Goal: Task Accomplishment & Management: Use online tool/utility

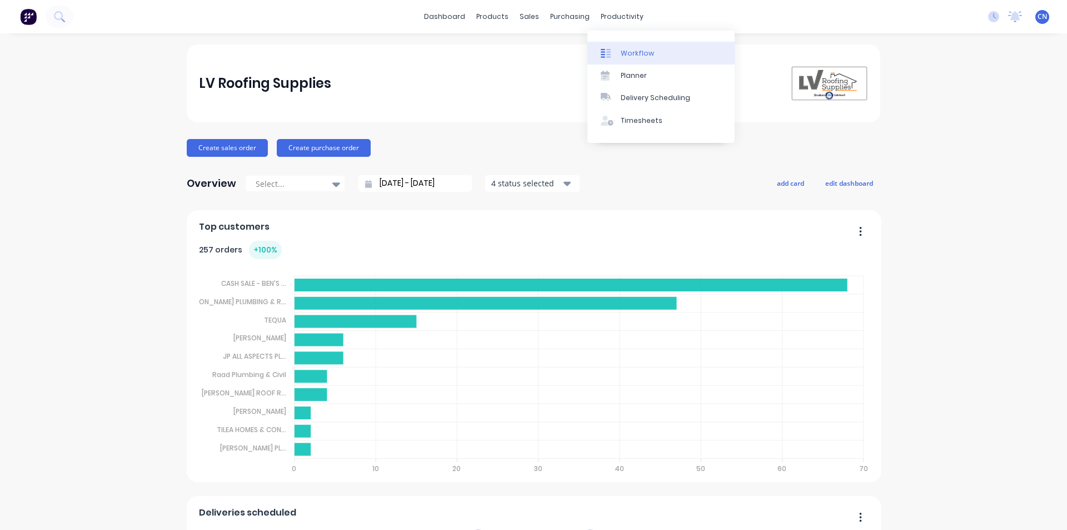
click at [625, 56] on div "Workflow" at bounding box center [637, 53] width 33 height 10
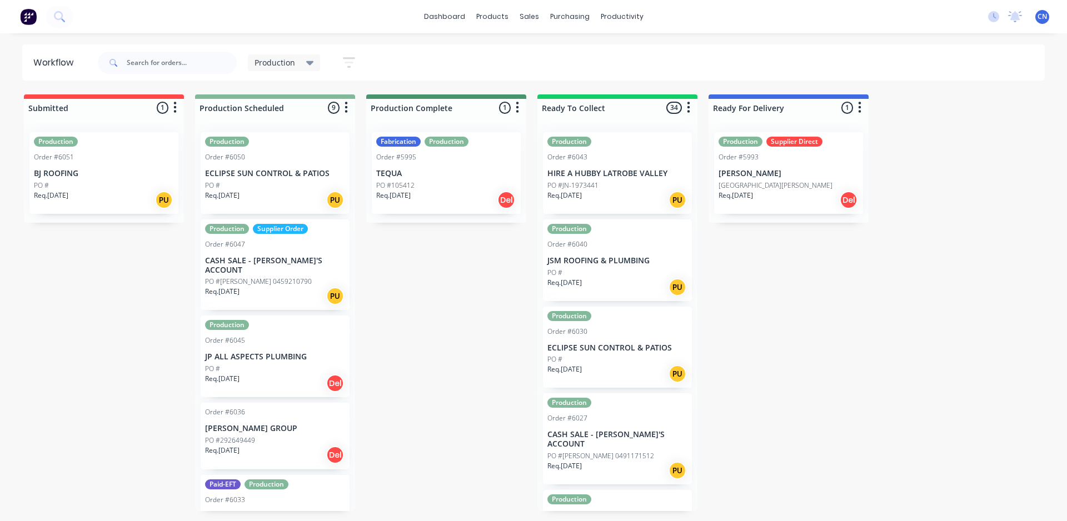
click at [322, 147] on div "Production Order #6050 ECLIPSE SUN CONTROL & PATIOS PO # Req. [DATE] PU" at bounding box center [275, 173] width 149 height 82
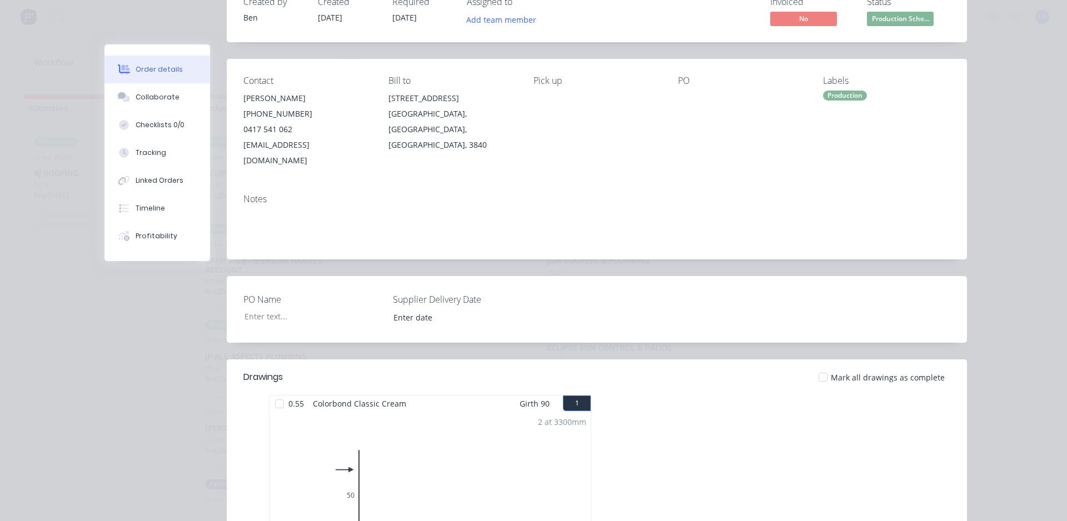
scroll to position [111, 0]
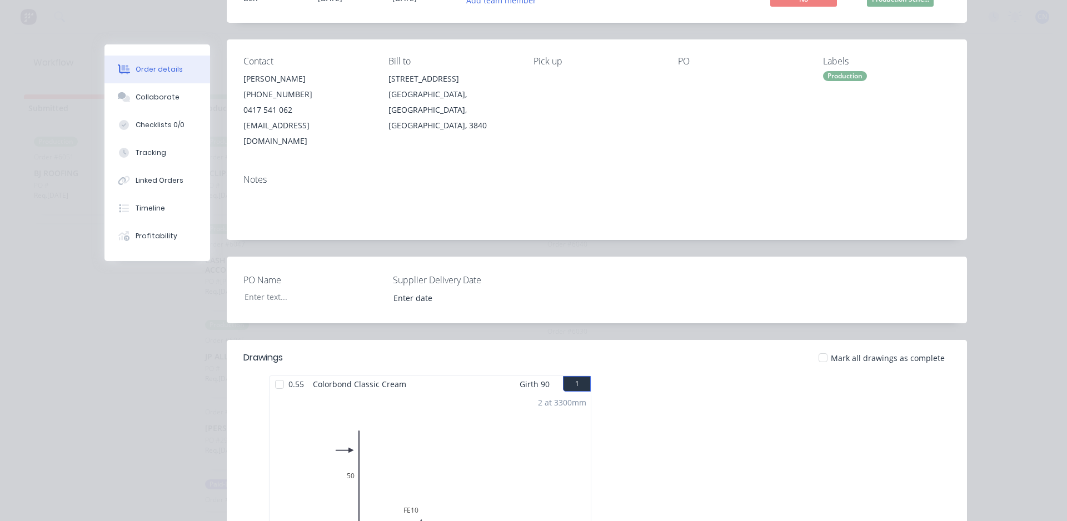
click at [280, 374] on div at bounding box center [280, 385] width 22 height 22
click at [143, 156] on div "Tracking" at bounding box center [151, 153] width 31 height 10
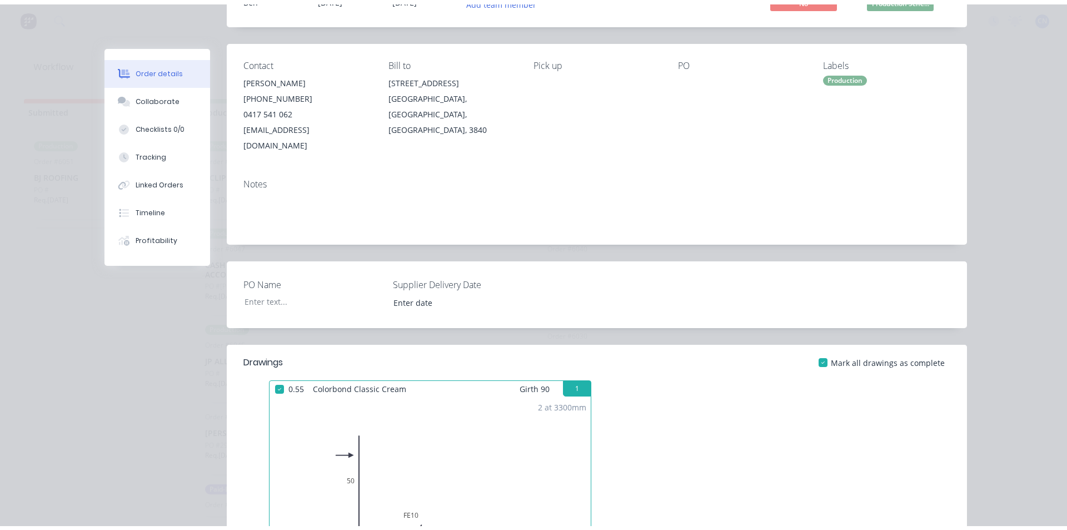
scroll to position [0, 0]
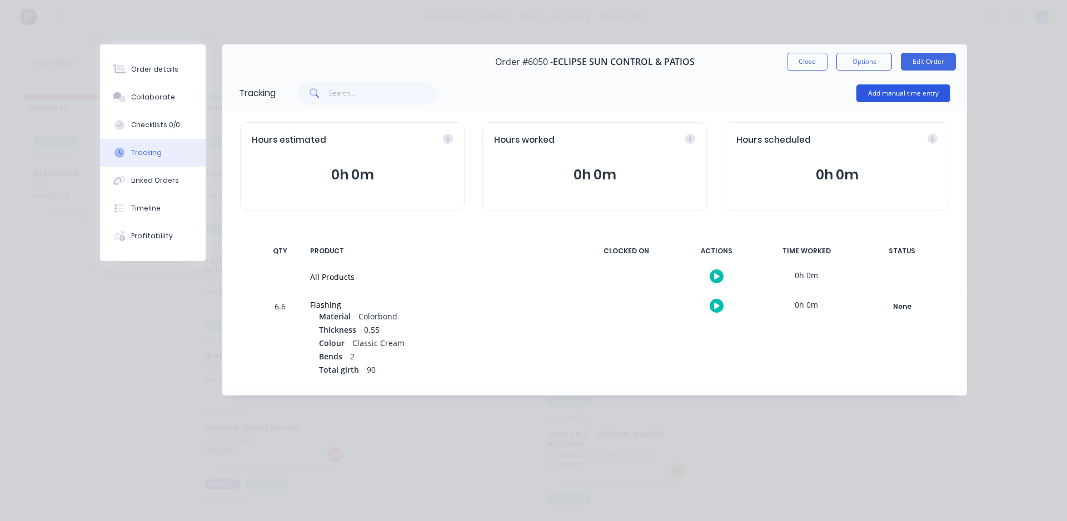
click at [896, 96] on button "Add manual time entry" at bounding box center [904, 94] width 94 height 18
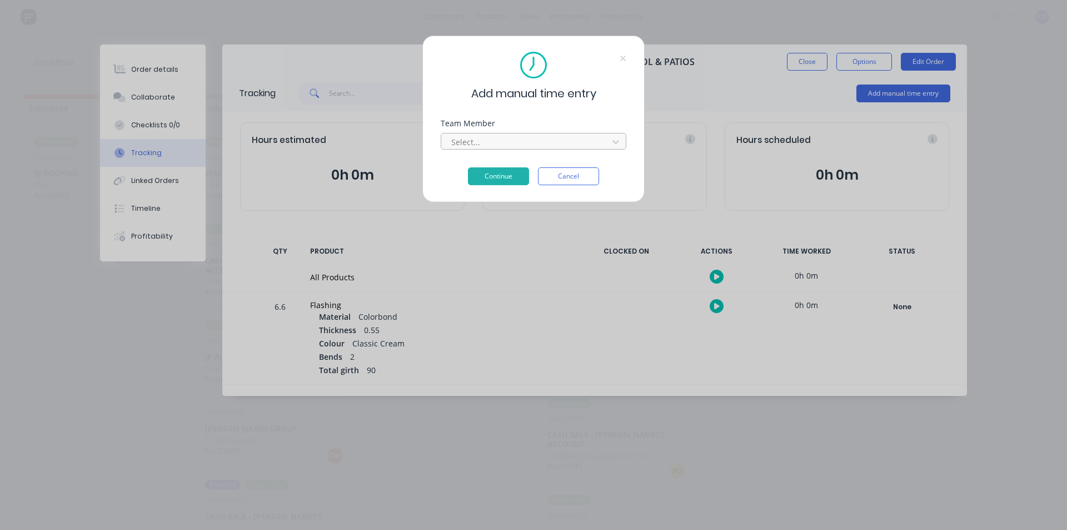
drag, startPoint x: 526, startPoint y: 129, endPoint x: 528, endPoint y: 137, distance: 8.4
click at [526, 136] on div "Team Member Select..." at bounding box center [534, 135] width 186 height 30
click at [528, 139] on div at bounding box center [526, 142] width 152 height 14
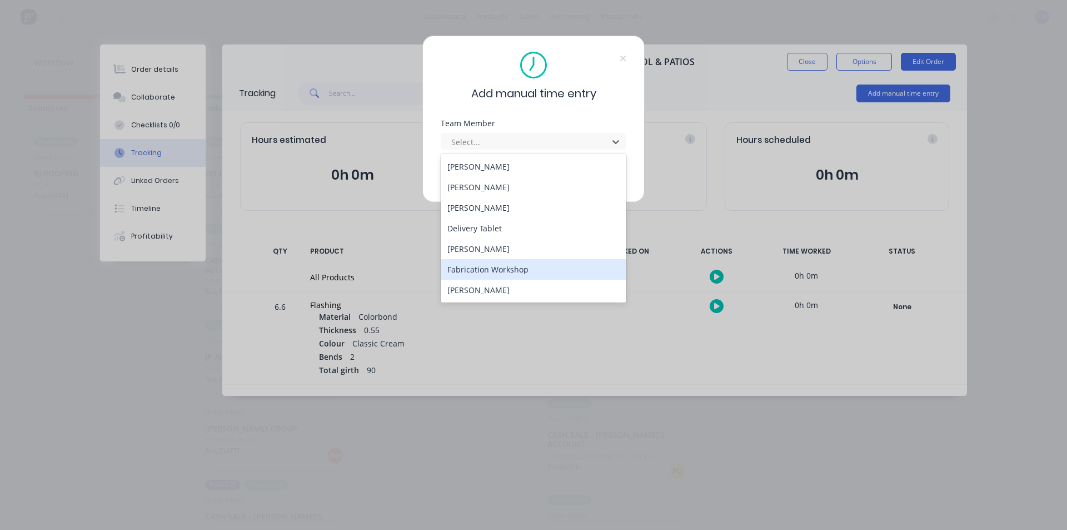
click at [499, 265] on div "Fabrication Workshop" at bounding box center [534, 269] width 186 height 21
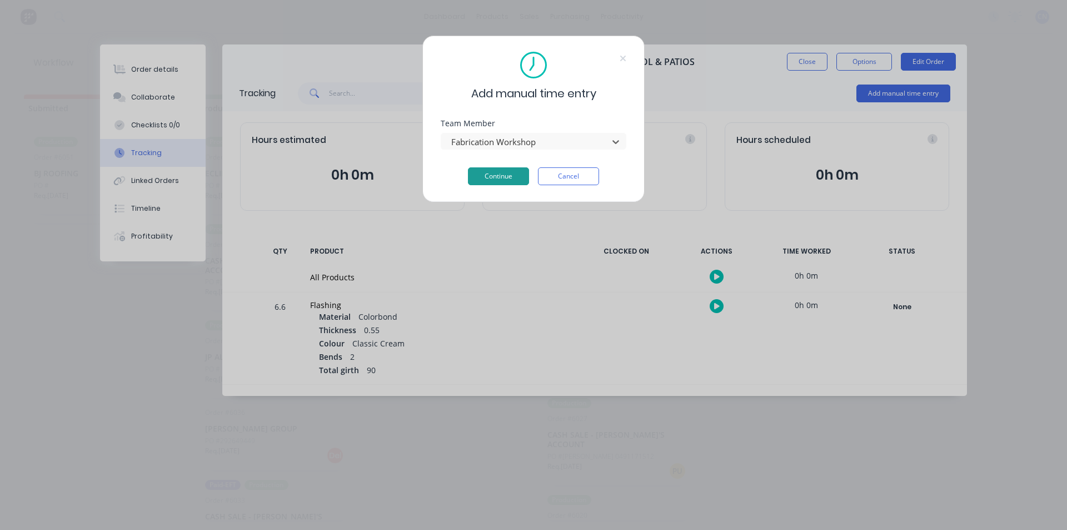
click at [498, 177] on button "Continue" at bounding box center [498, 176] width 61 height 18
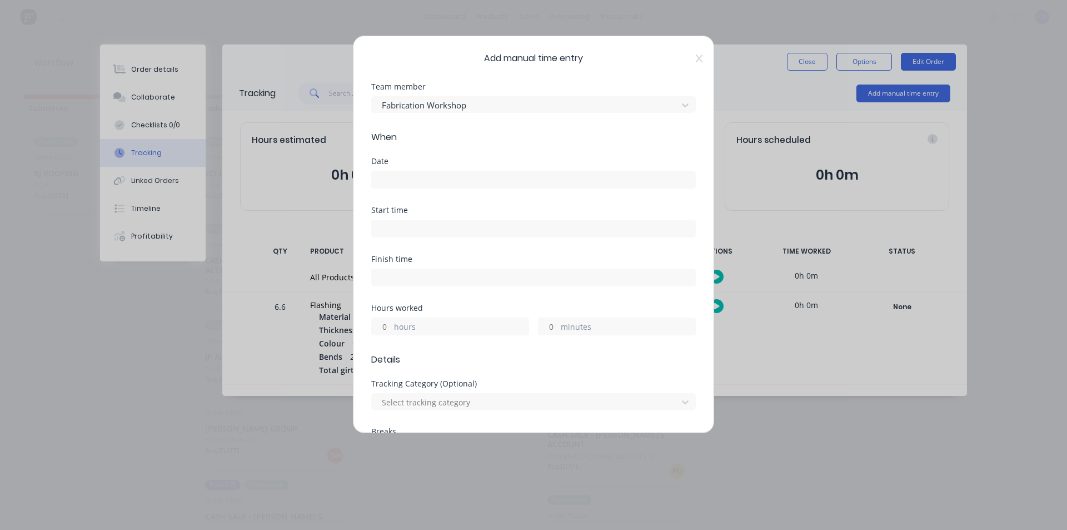
click at [418, 176] on input at bounding box center [534, 179] width 324 height 17
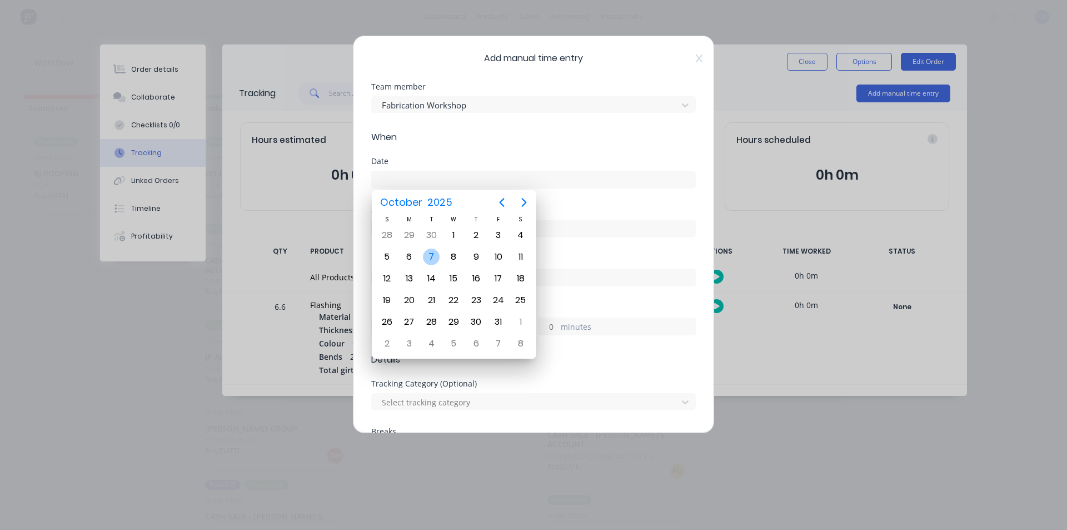
click at [437, 257] on div "7" at bounding box center [431, 256] width 17 height 17
type input "[DATE]"
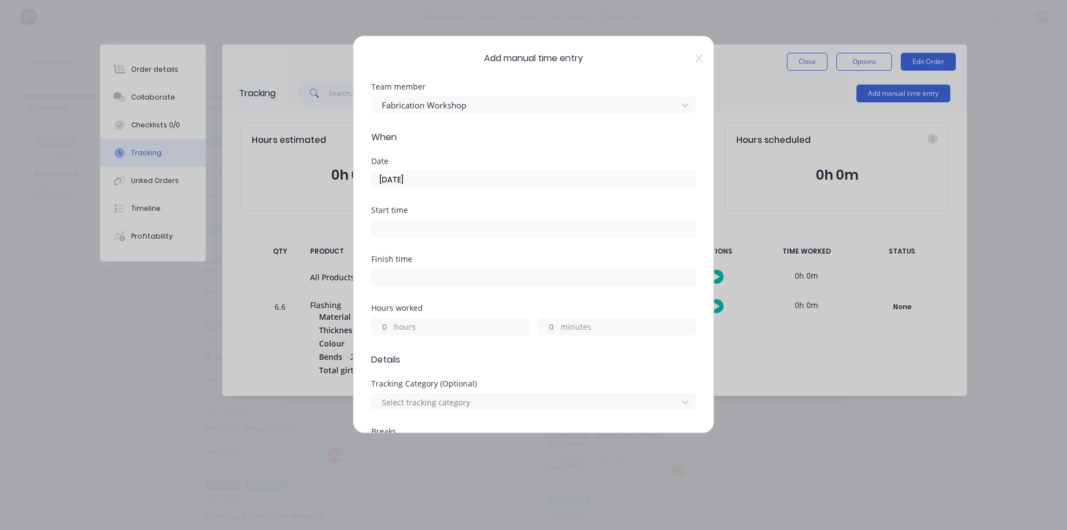
click at [410, 228] on input at bounding box center [534, 228] width 324 height 17
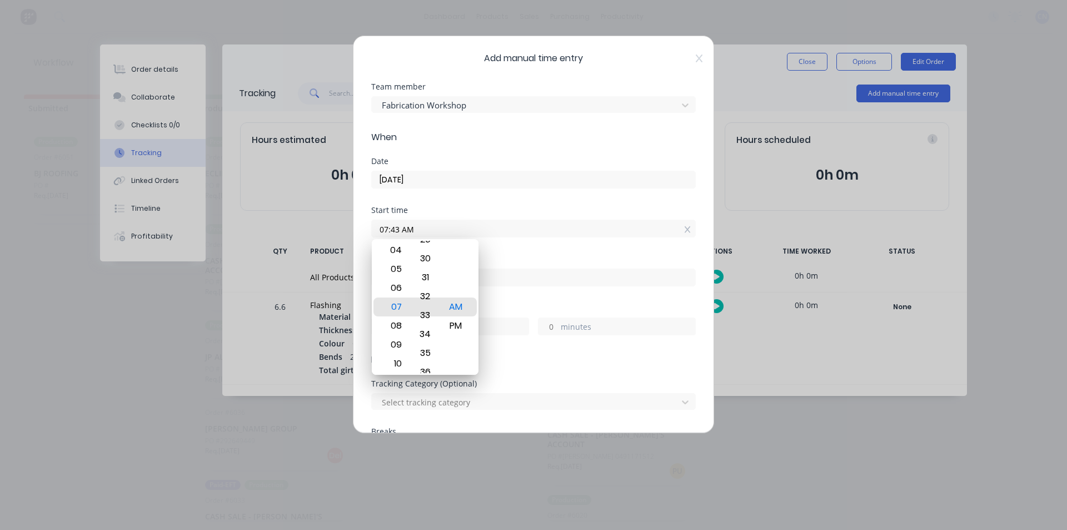
drag, startPoint x: 429, startPoint y: 269, endPoint x: 442, endPoint y: 429, distance: 161.2
click at [437, 463] on body "dashboard products sales purchasing productivity dashboard products Product Cat…" at bounding box center [533, 231] width 1067 height 463
drag, startPoint x: 423, startPoint y: 308, endPoint x: 427, endPoint y: 335, distance: 27.0
click at [427, 335] on div "32" at bounding box center [425, 341] width 27 height 19
type input "07:30 AM"
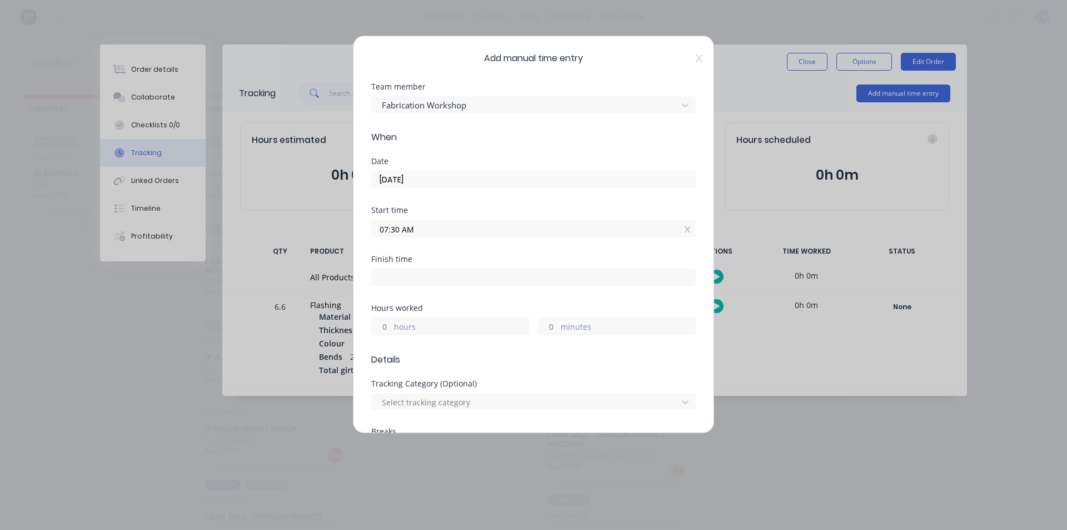
click at [506, 246] on div "Start time 07:30 AM" at bounding box center [533, 230] width 325 height 49
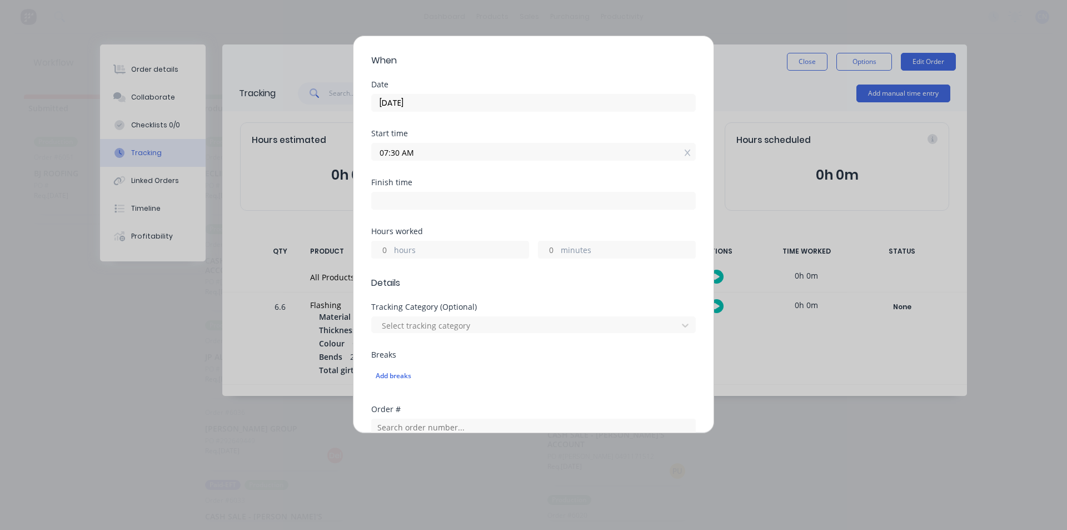
scroll to position [76, 0]
click at [401, 209] on label at bounding box center [533, 201] width 325 height 18
click at [401, 209] on input at bounding box center [534, 201] width 324 height 17
type input "07:52 AM"
type input "0"
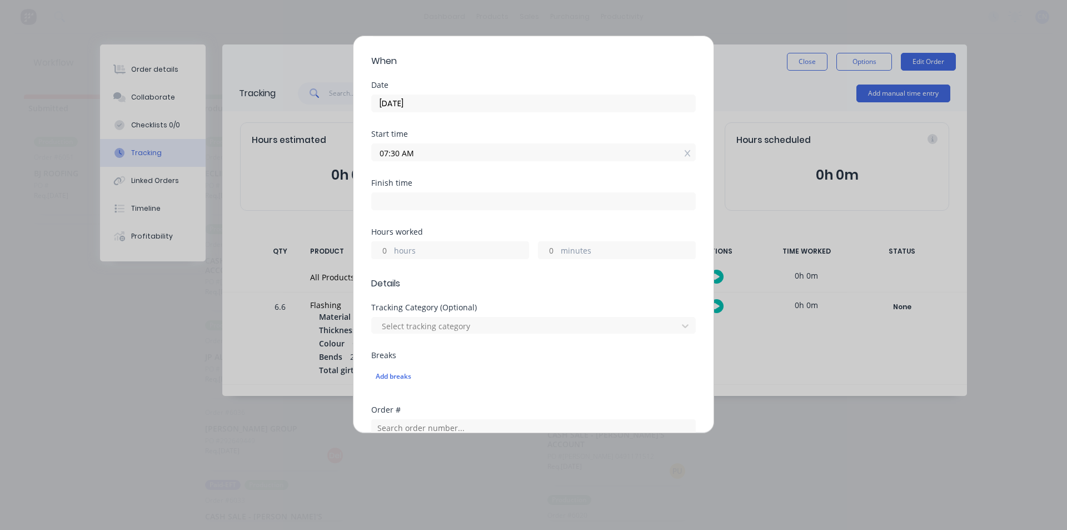
type input "22"
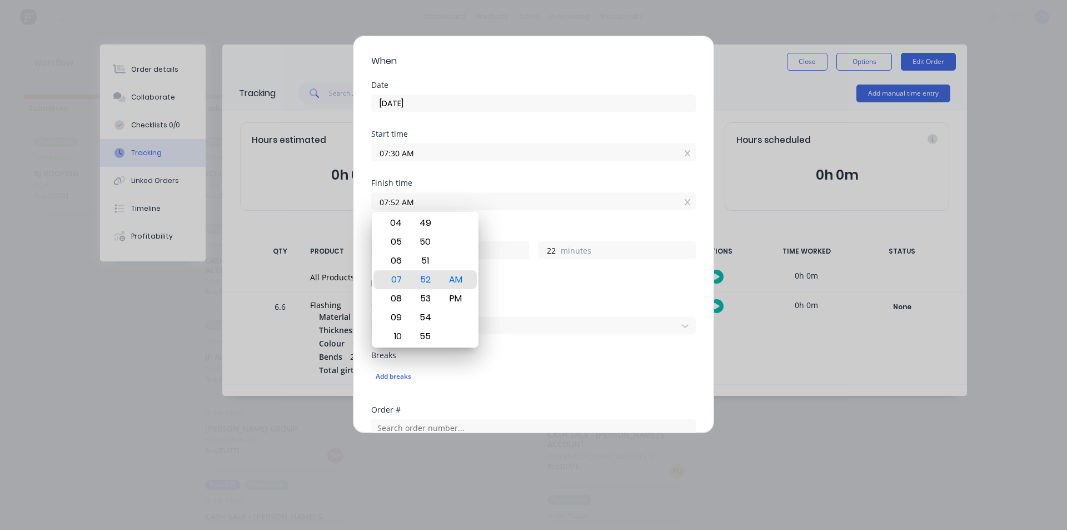
click at [400, 205] on input "07:52 AM" at bounding box center [534, 201] width 324 height 17
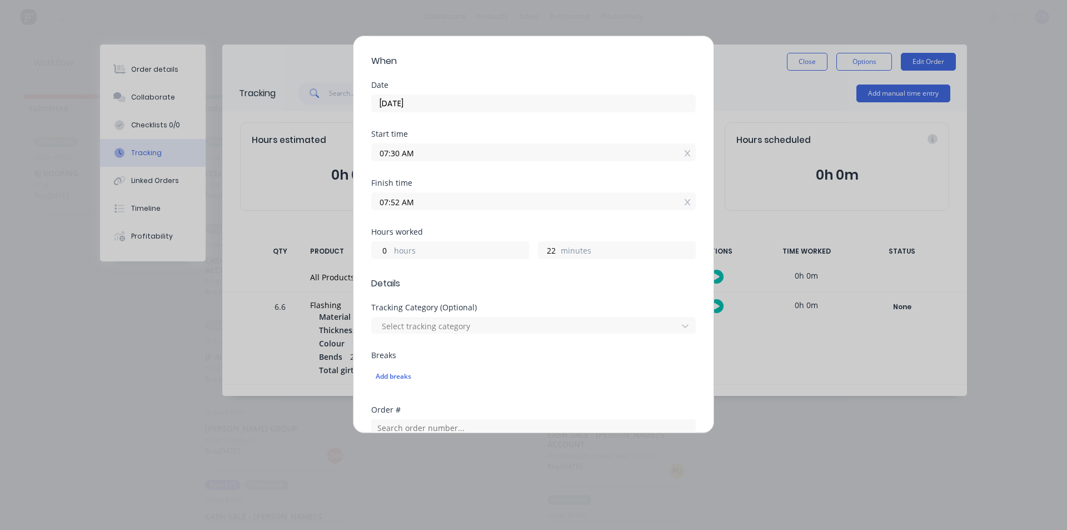
click at [510, 233] on div "Hours worked" at bounding box center [533, 232] width 325 height 8
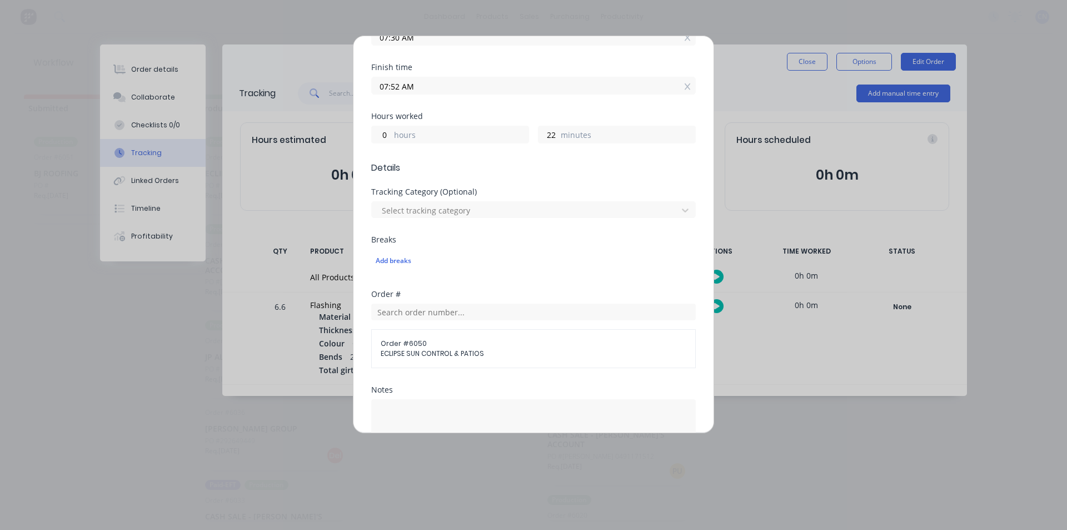
scroll to position [354, 0]
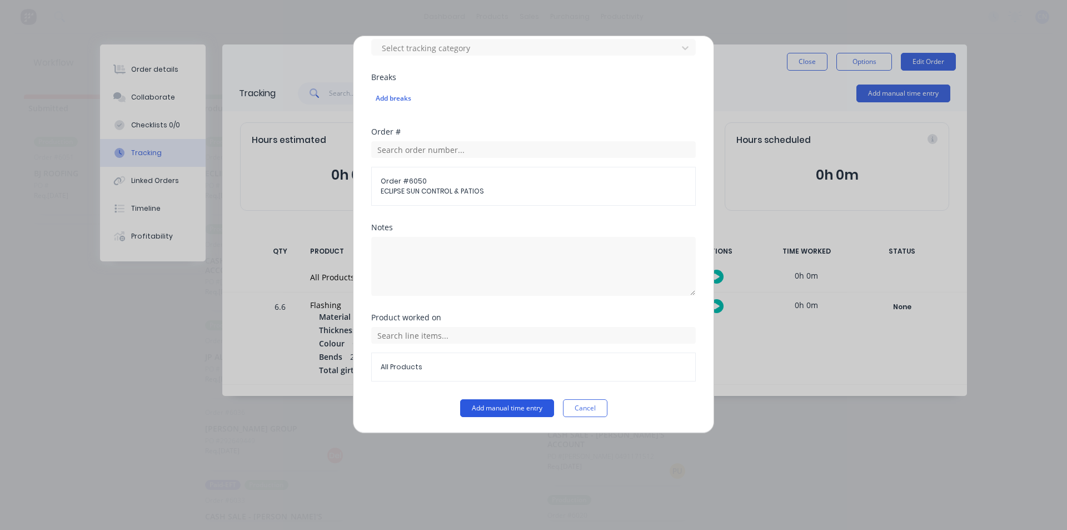
click at [488, 412] on button "Add manual time entry" at bounding box center [507, 408] width 94 height 18
click at [502, 404] on button "Add manual time entry" at bounding box center [507, 408] width 94 height 18
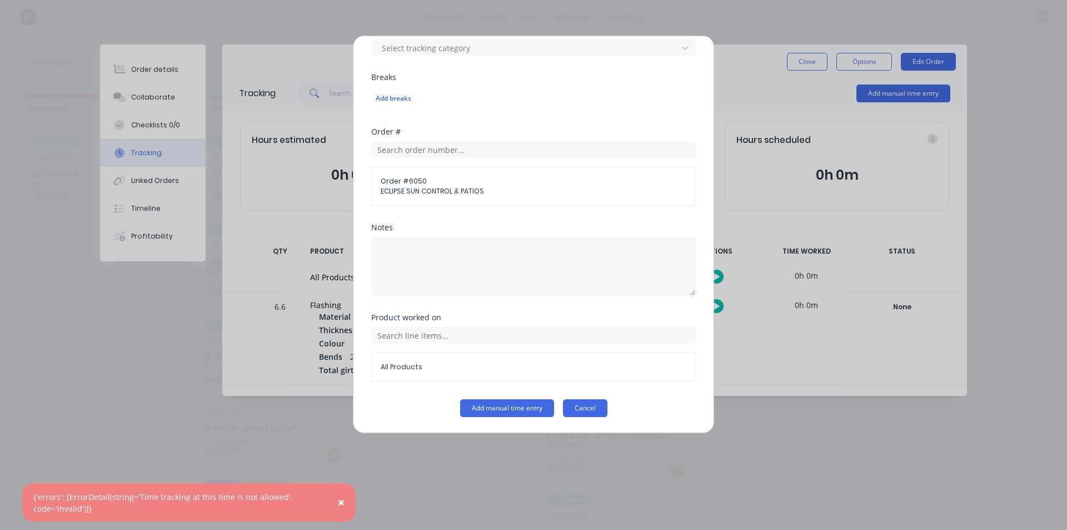
click at [581, 407] on button "Cancel" at bounding box center [585, 408] width 44 height 18
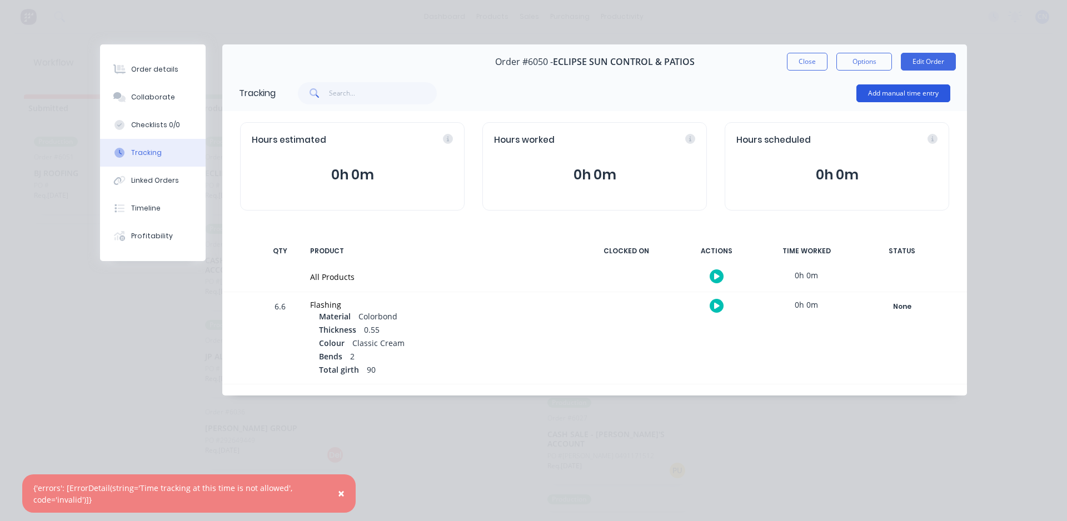
click at [894, 92] on button "Add manual time entry" at bounding box center [904, 94] width 94 height 18
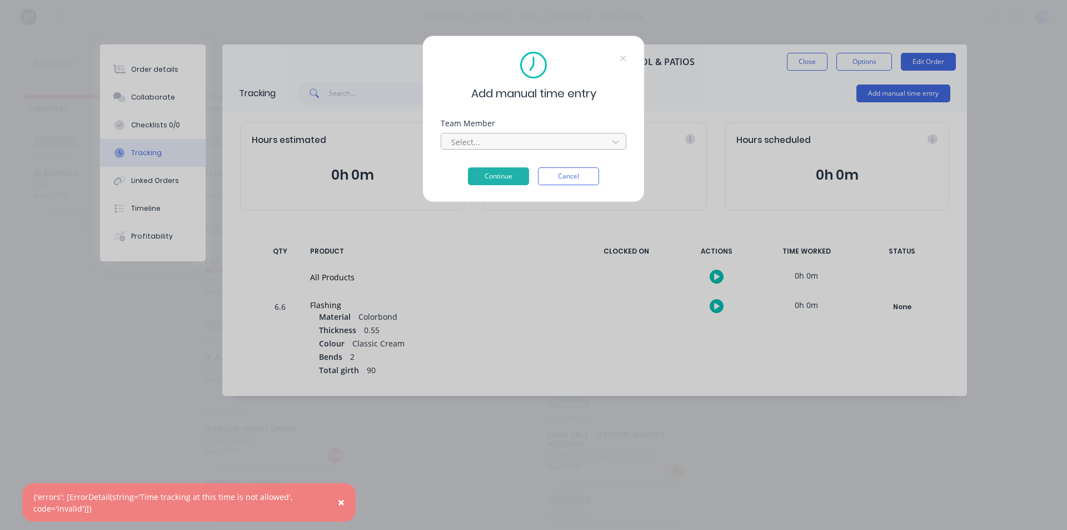
click at [593, 140] on div at bounding box center [526, 142] width 152 height 14
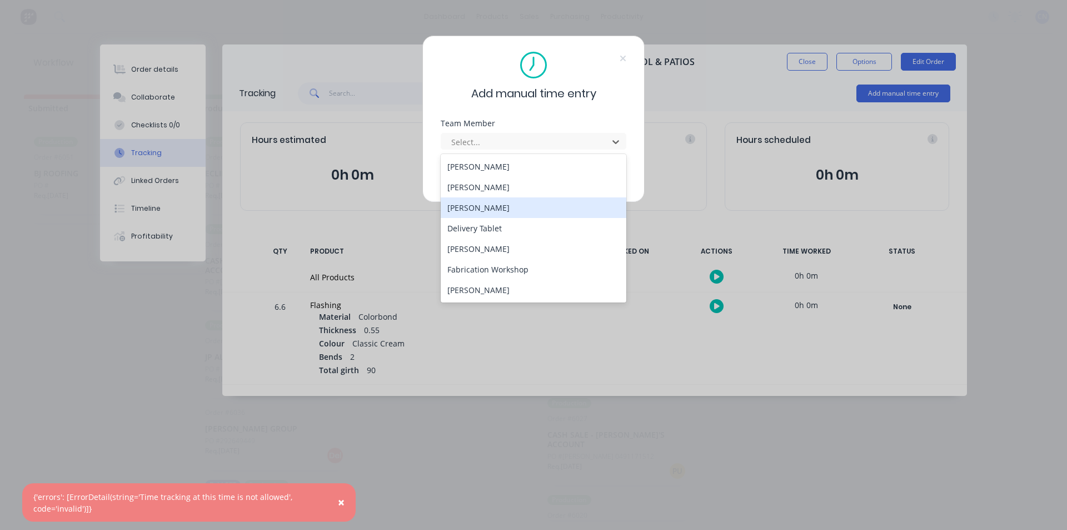
click at [486, 209] on div "[PERSON_NAME]" at bounding box center [534, 207] width 186 height 21
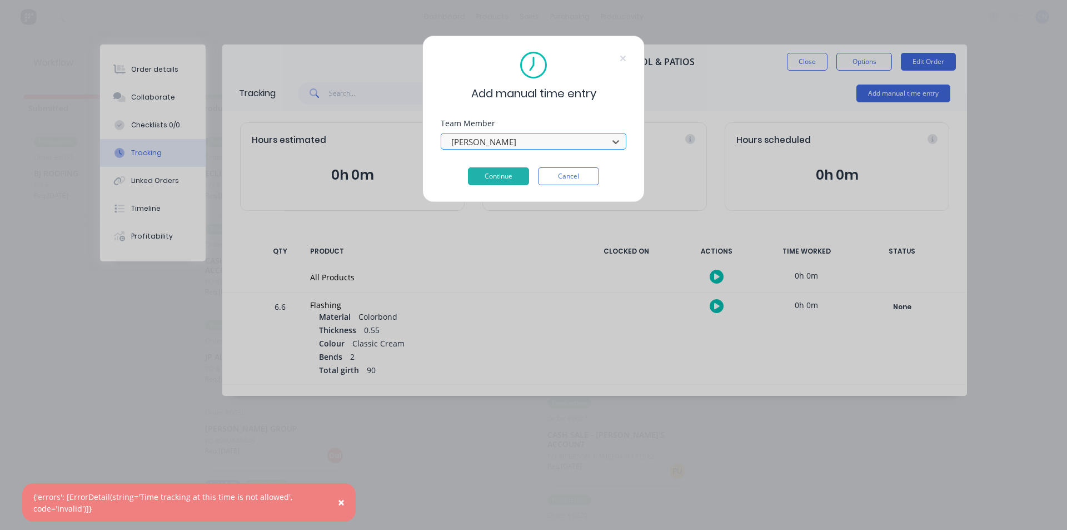
click at [602, 148] on div at bounding box center [526, 142] width 152 height 14
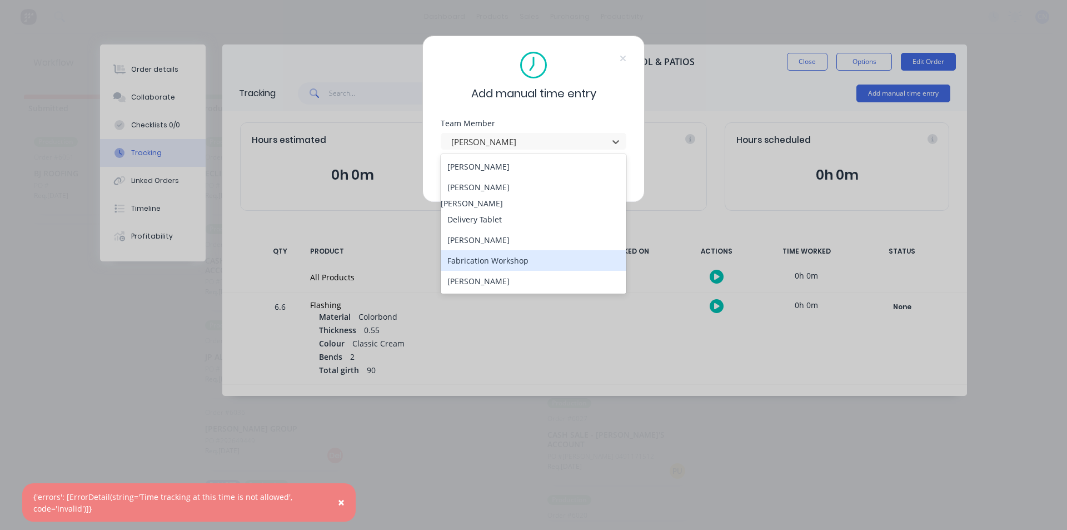
drag, startPoint x: 520, startPoint y: 253, endPoint x: 523, endPoint y: 269, distance: 16.4
click at [524, 269] on div "[PERSON_NAME] [PERSON_NAME] [PERSON_NAME] Delivery Tablet [PERSON_NAME] Fabrica…" at bounding box center [534, 224] width 186 height 140
click at [523, 269] on div "Fabrication Workshop" at bounding box center [534, 260] width 186 height 21
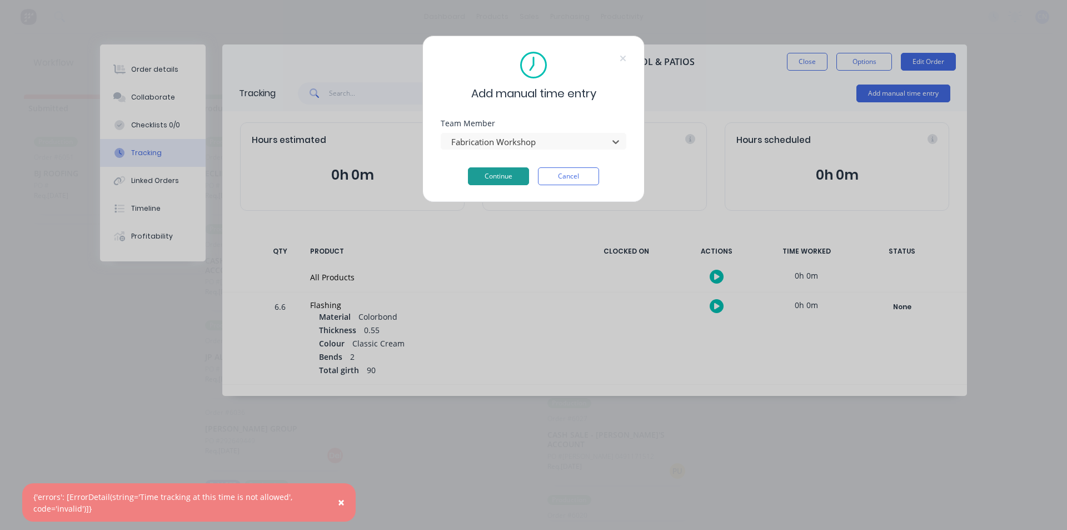
click at [513, 177] on button "Continue" at bounding box center [498, 176] width 61 height 18
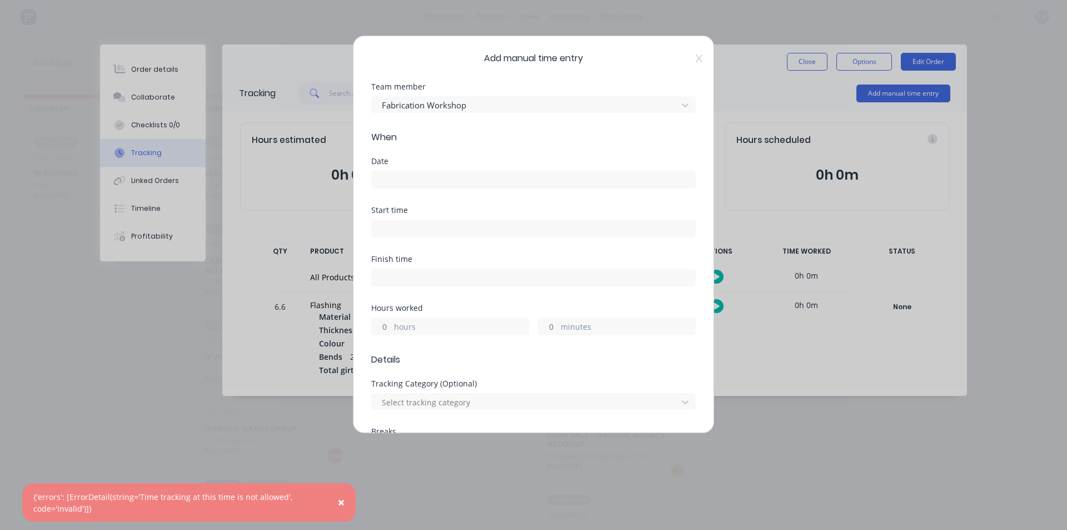
click at [396, 223] on input at bounding box center [534, 228] width 324 height 17
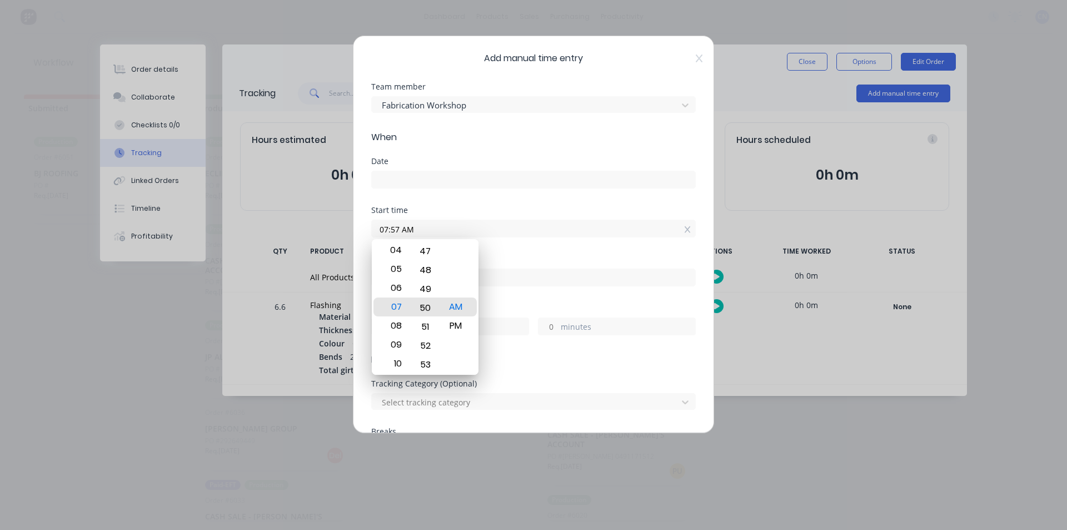
drag, startPoint x: 425, startPoint y: 270, endPoint x: 416, endPoint y: 455, distance: 184.8
click at [416, 455] on body "dashboard products sales purchasing productivity dashboard products Product Cat…" at bounding box center [533, 231] width 1067 height 463
drag, startPoint x: 431, startPoint y: 283, endPoint x: 407, endPoint y: 429, distance: 148.2
click at [412, 449] on body "dashboard products sales purchasing productivity dashboard products Product Cat…" at bounding box center [533, 231] width 1067 height 463
drag, startPoint x: 429, startPoint y: 309, endPoint x: 411, endPoint y: 463, distance: 155.1
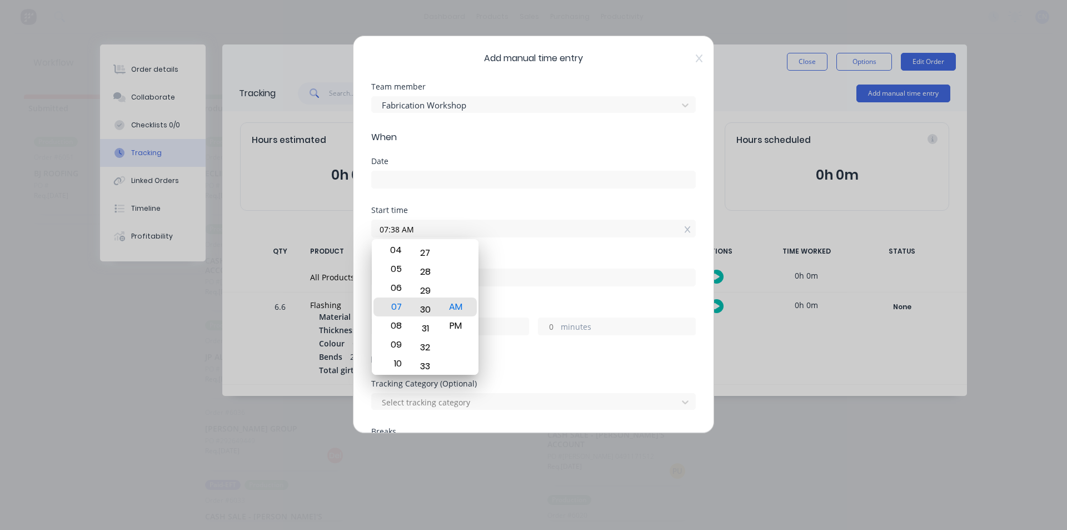
click at [411, 463] on body "dashboard products sales purchasing productivity dashboard products Product Cat…" at bounding box center [533, 231] width 1067 height 463
type input "07:30 AM"
click at [536, 248] on div "Start time 07:30 AM" at bounding box center [533, 230] width 325 height 49
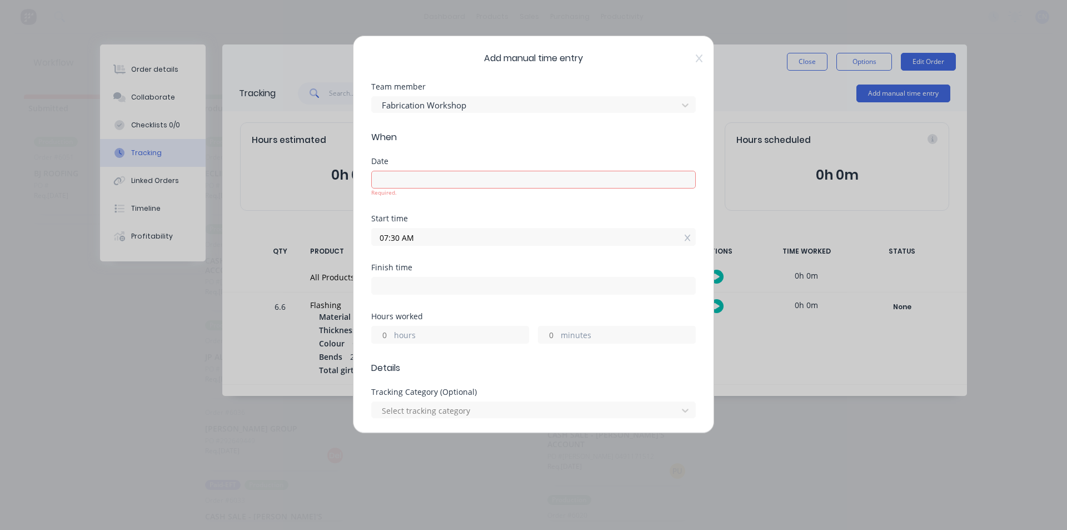
click at [433, 290] on input at bounding box center [534, 285] width 324 height 17
type input "07:57 AM"
type input "0"
type input "27"
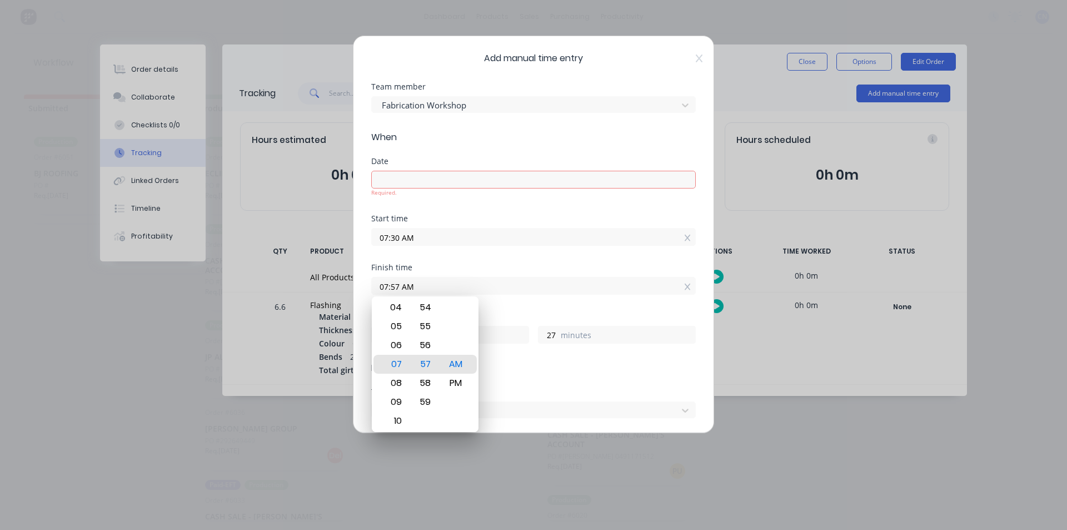
click at [486, 256] on div "Start time 07:30 AM" at bounding box center [533, 239] width 325 height 49
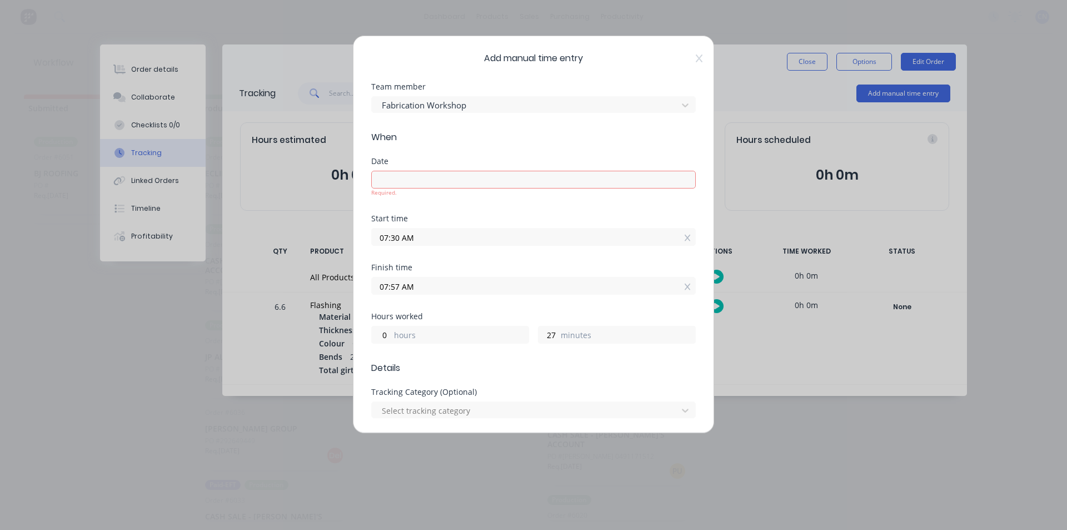
click at [400, 175] on input at bounding box center [534, 179] width 324 height 17
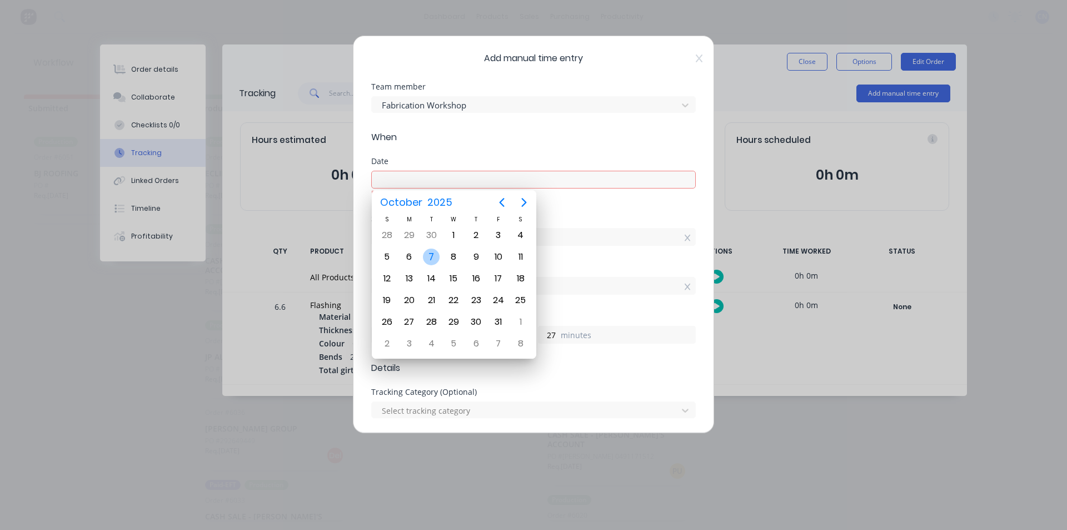
click at [427, 257] on div "7" at bounding box center [431, 256] width 17 height 17
type input "[DATE]"
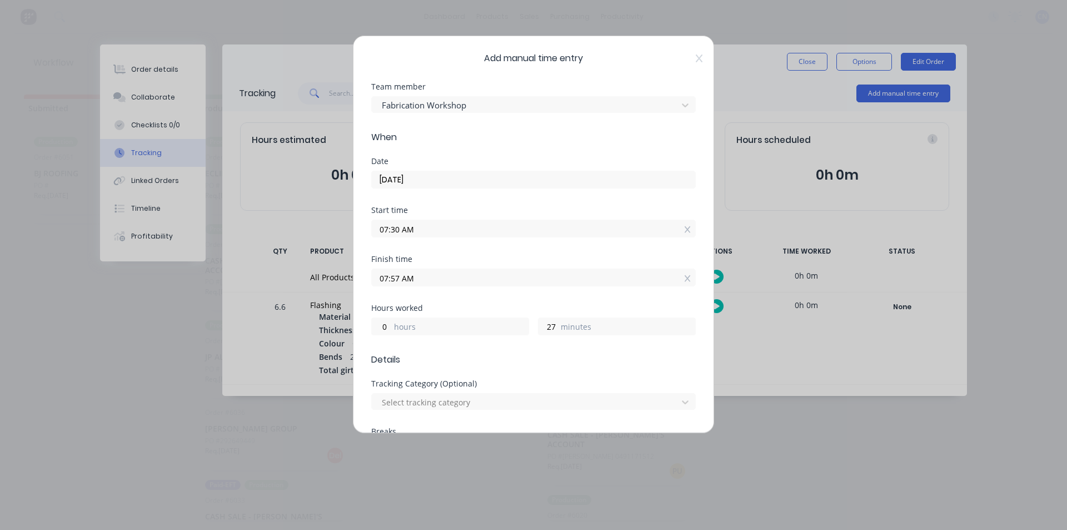
click at [536, 143] on span "When" at bounding box center [533, 137] width 325 height 13
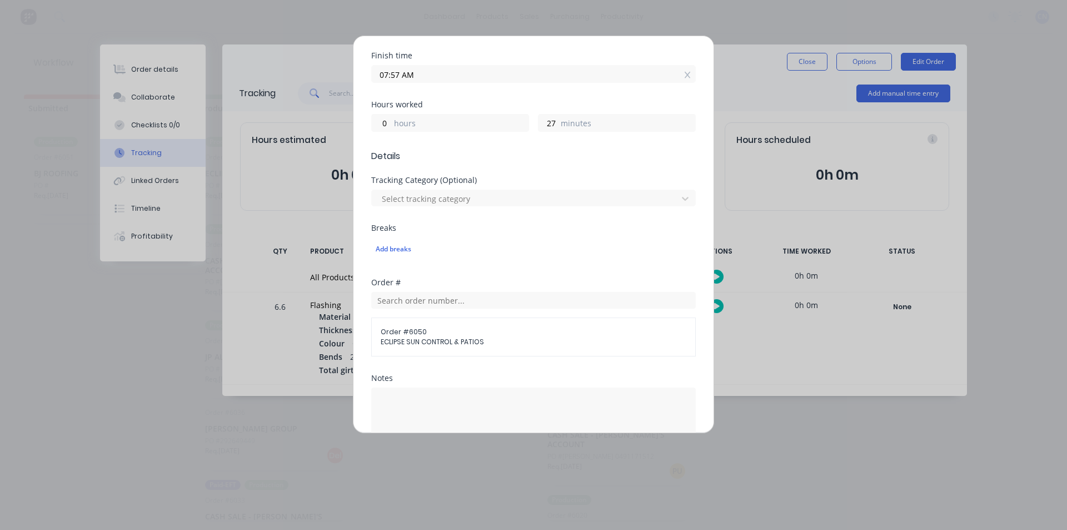
scroll to position [222, 0]
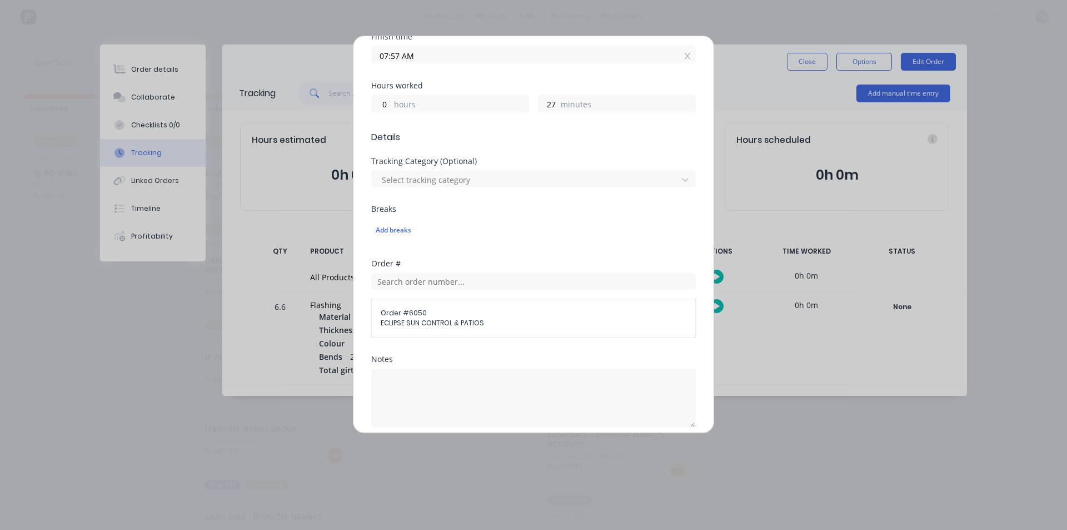
click at [420, 315] on span "Order # 6050" at bounding box center [534, 313] width 306 height 10
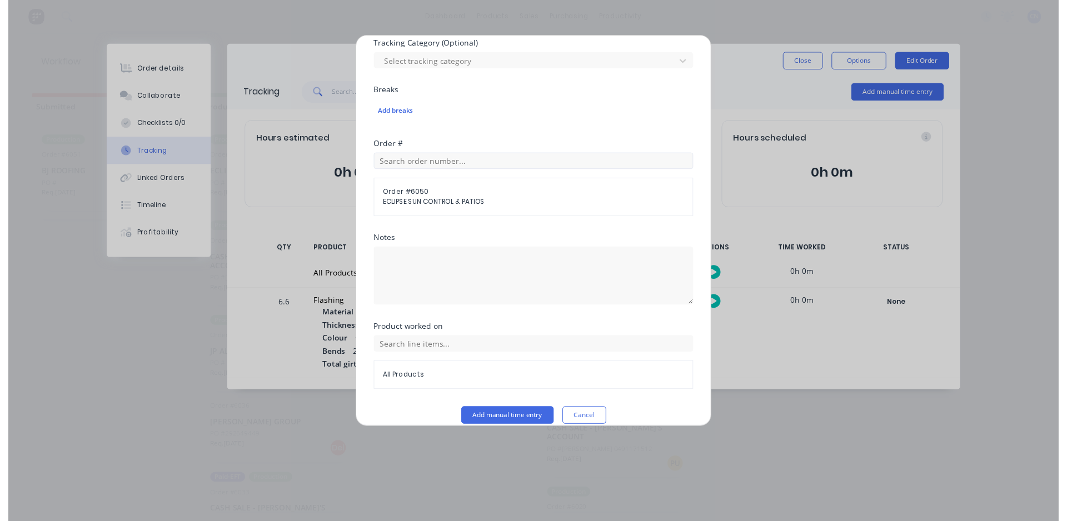
scroll to position [354, 0]
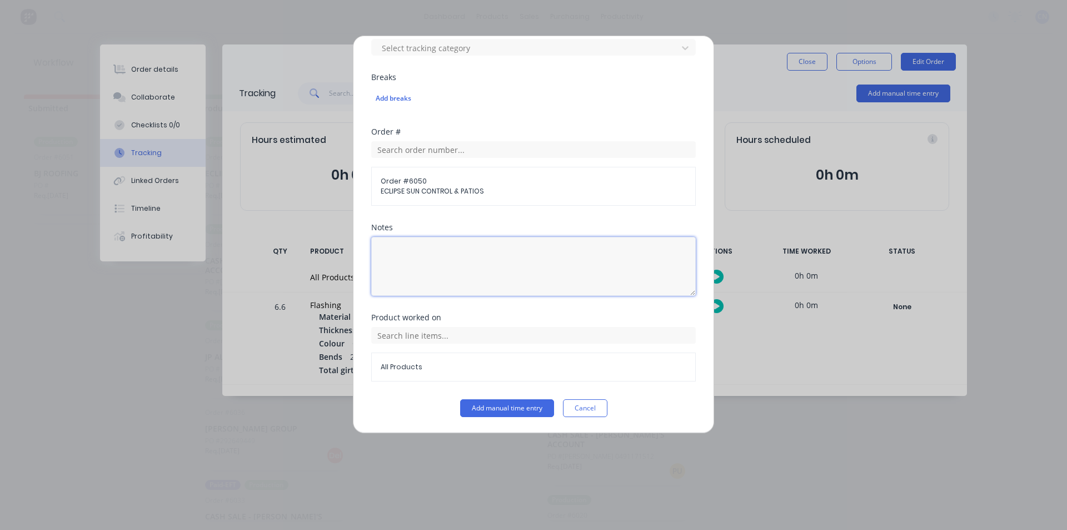
click at [431, 270] on textarea at bounding box center [533, 266] width 325 height 59
click at [416, 255] on textarea "clock on off not working" at bounding box center [533, 266] width 325 height 59
type textarea "clock on/off not working"
click at [412, 367] on span "All Products" at bounding box center [534, 367] width 306 height 10
click at [503, 410] on button "Add manual time entry" at bounding box center [507, 408] width 94 height 18
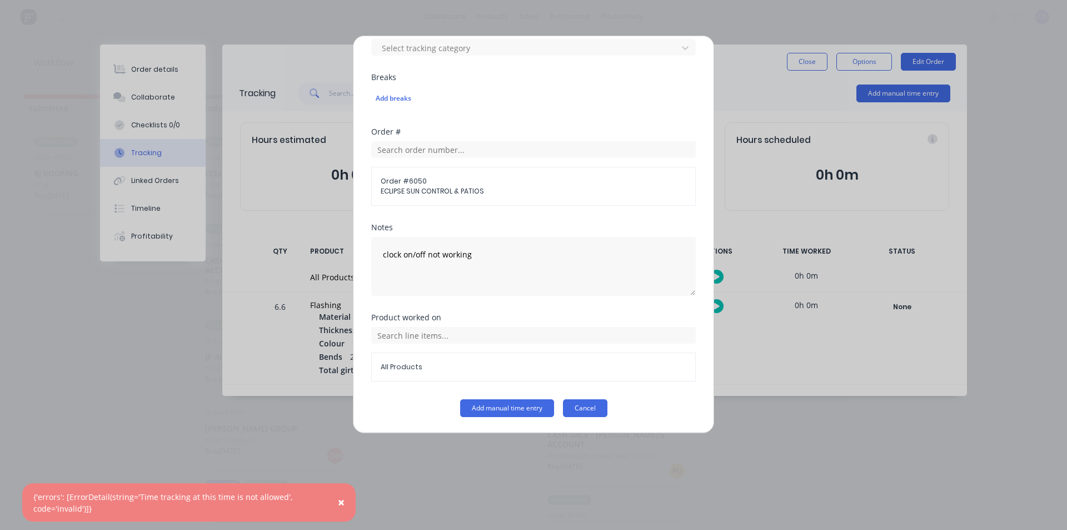
click at [574, 407] on button "Cancel" at bounding box center [585, 408] width 44 height 18
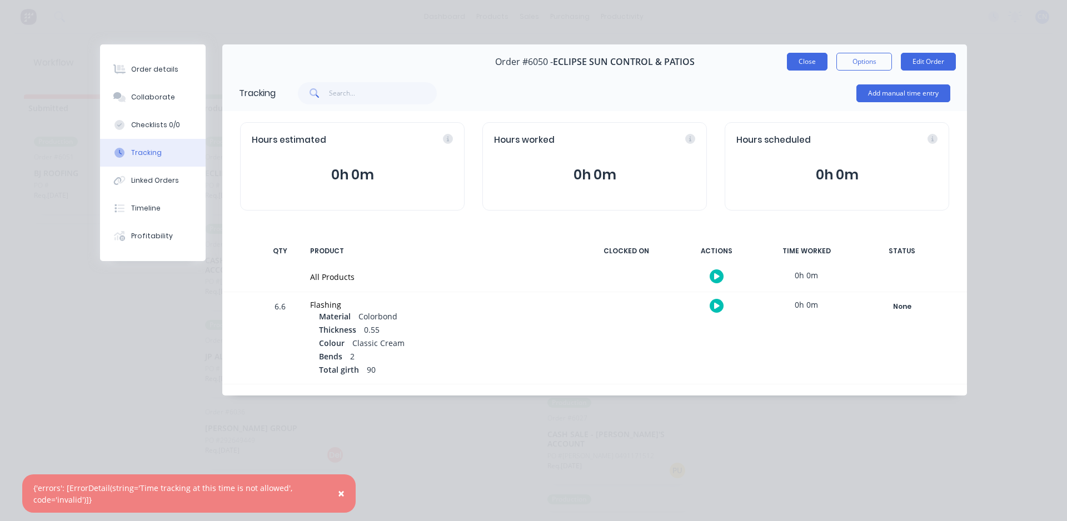
click at [806, 67] on button "Close" at bounding box center [807, 62] width 41 height 18
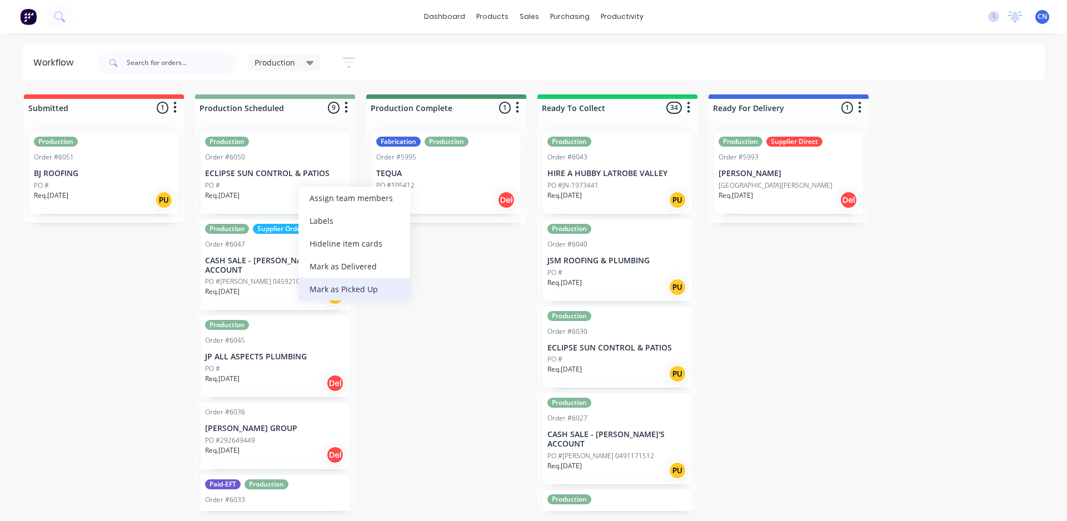
click at [352, 290] on div "Mark as Picked Up" at bounding box center [355, 289] width 112 height 23
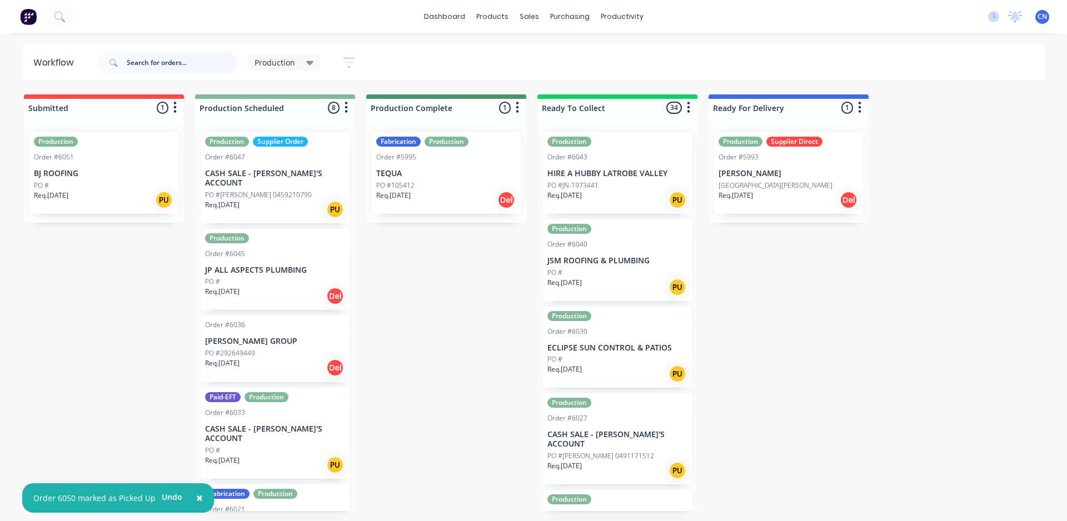
click at [160, 62] on input "text" at bounding box center [182, 63] width 110 height 22
type input "6001"
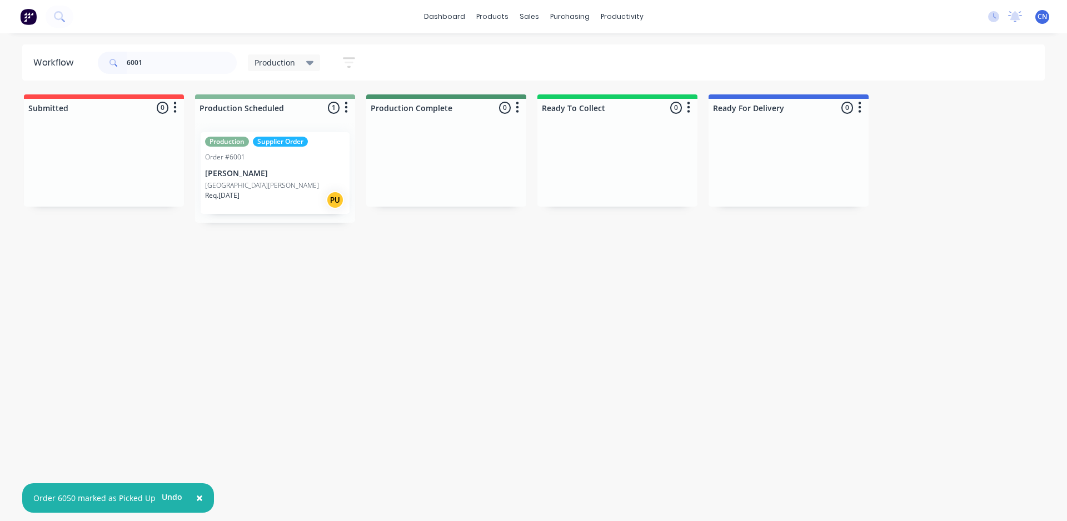
click at [240, 196] on p "Req. [DATE]" at bounding box center [222, 196] width 34 height 10
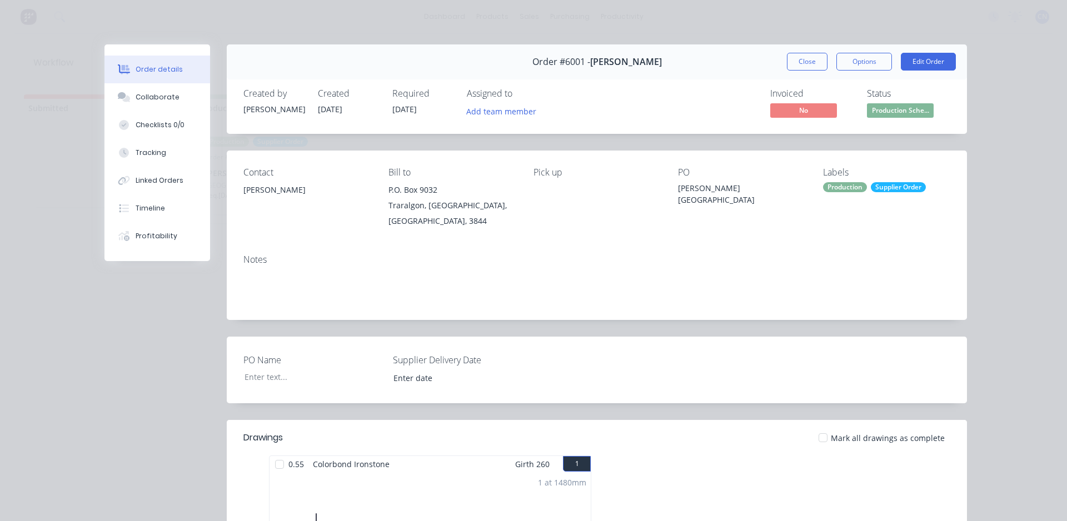
click at [275, 454] on div at bounding box center [280, 465] width 22 height 22
click at [145, 161] on button "Tracking" at bounding box center [158, 153] width 106 height 28
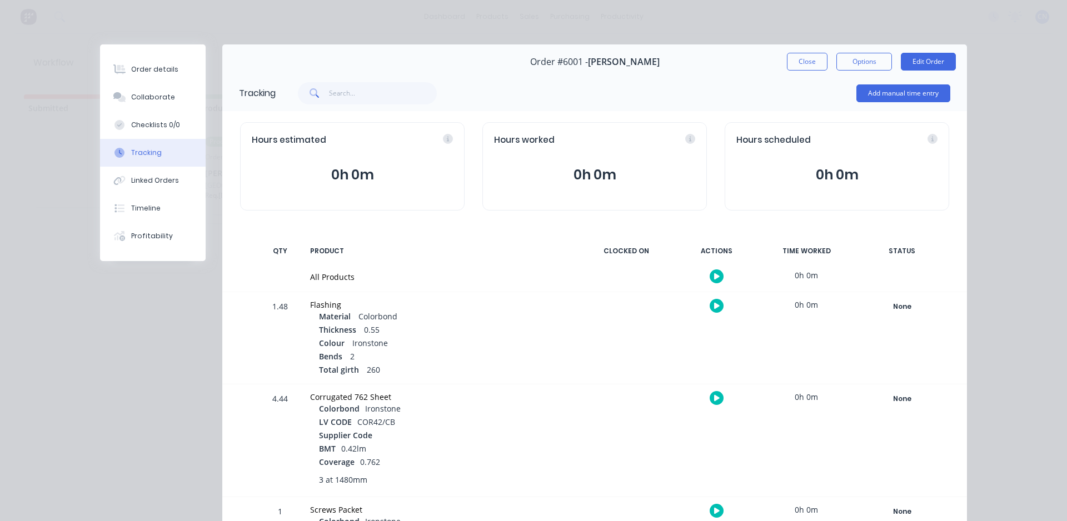
click at [710, 279] on button "button" at bounding box center [717, 277] width 14 height 14
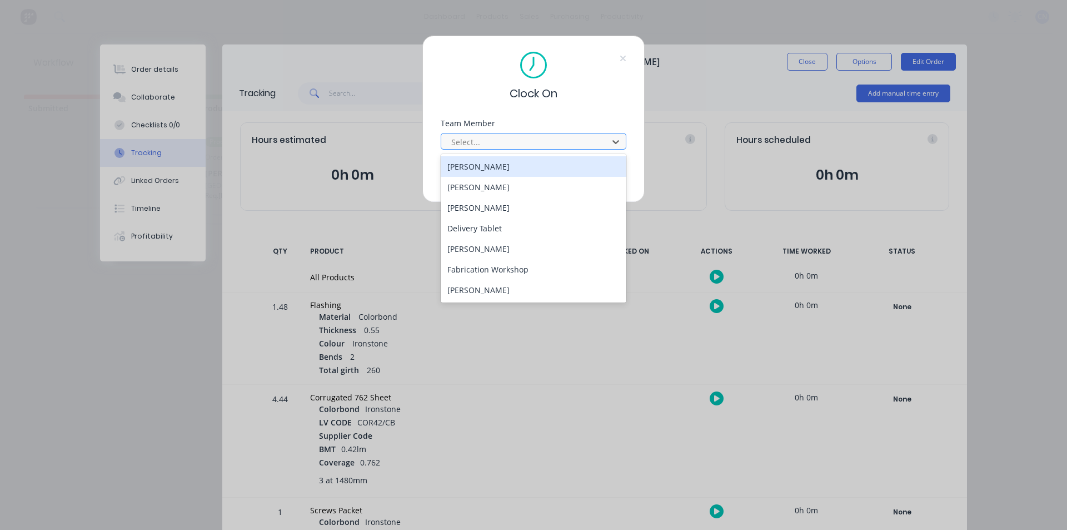
click at [526, 147] on div at bounding box center [526, 142] width 152 height 14
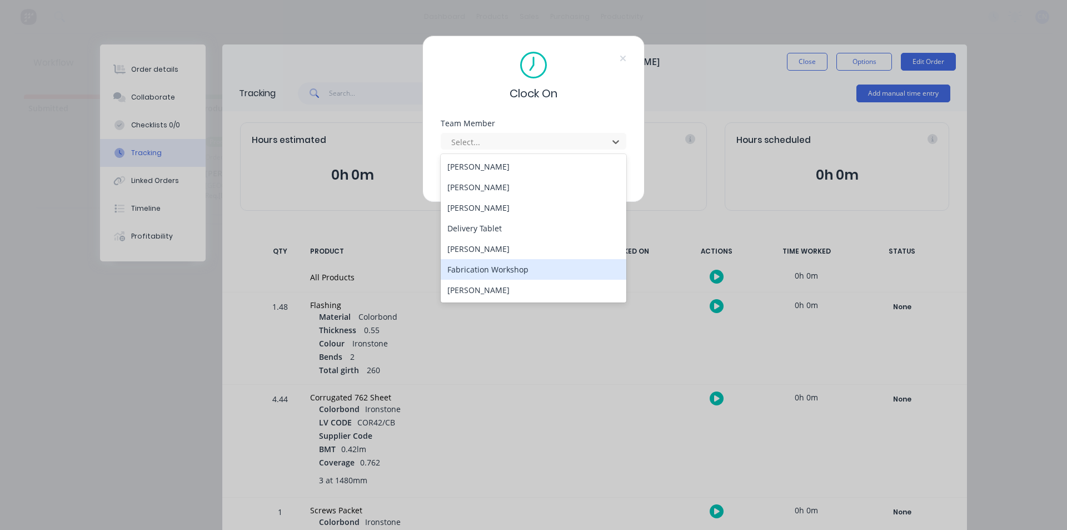
click at [492, 265] on div "Fabrication Workshop" at bounding box center [534, 269] width 186 height 21
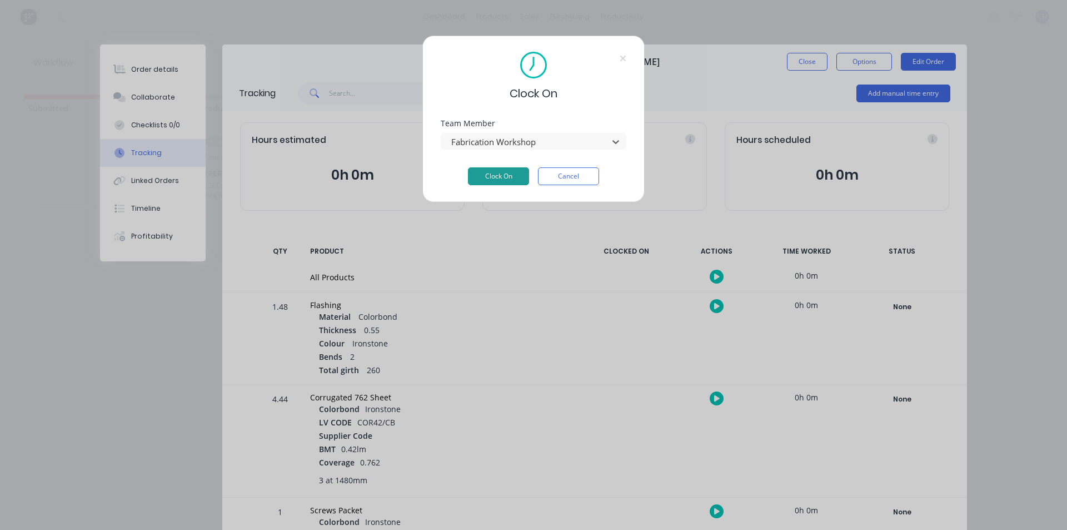
click at [500, 176] on button "Clock On" at bounding box center [498, 176] width 61 height 18
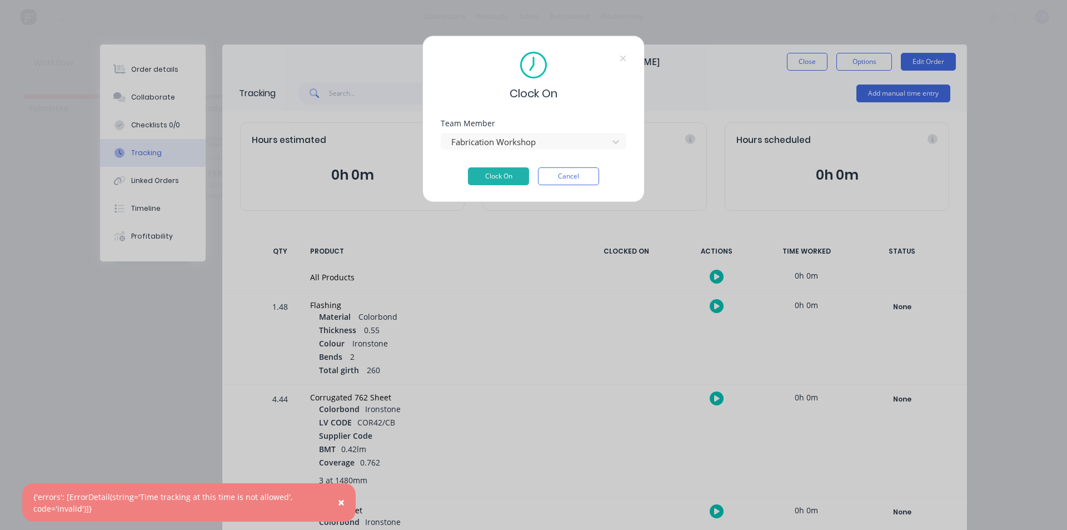
click at [568, 186] on div "Clock On Team Member Fabrication Workshop Clock On Cancel" at bounding box center [534, 119] width 222 height 167
click at [568, 179] on button "Cancel" at bounding box center [568, 176] width 61 height 18
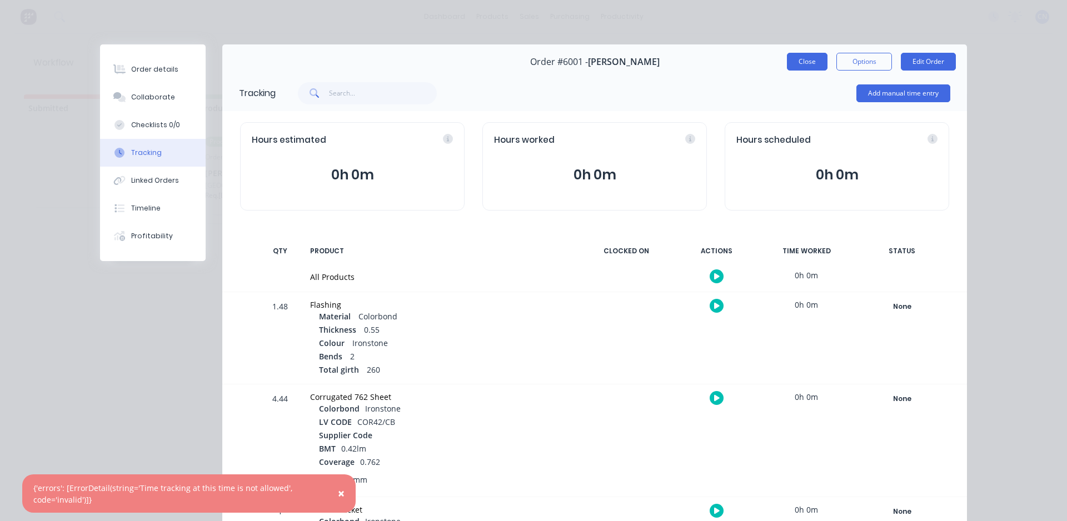
click at [809, 62] on button "Close" at bounding box center [807, 62] width 41 height 18
